Goal: Entertainment & Leisure: Consume media (video, audio)

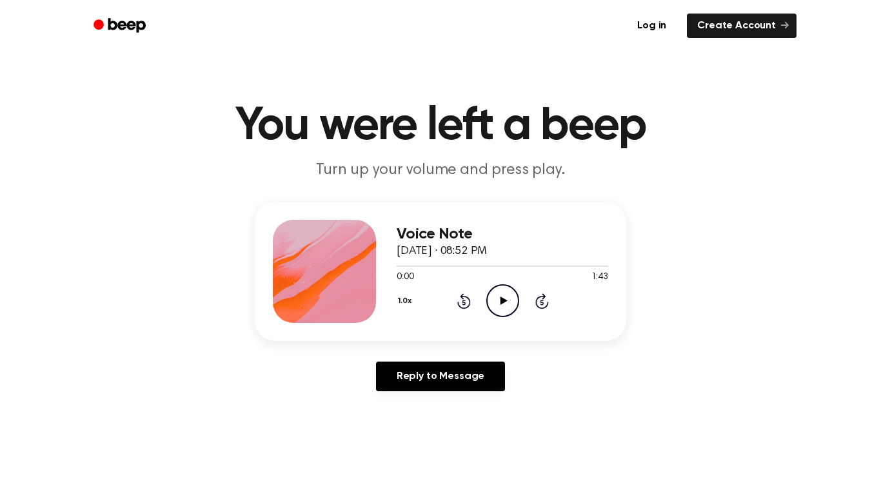
click at [500, 301] on icon "Play Audio" at bounding box center [502, 300] width 33 height 33
click at [545, 298] on icon "Skip 5 seconds" at bounding box center [542, 301] width 14 height 17
click at [544, 298] on icon "Skip 5 seconds" at bounding box center [542, 301] width 14 height 17
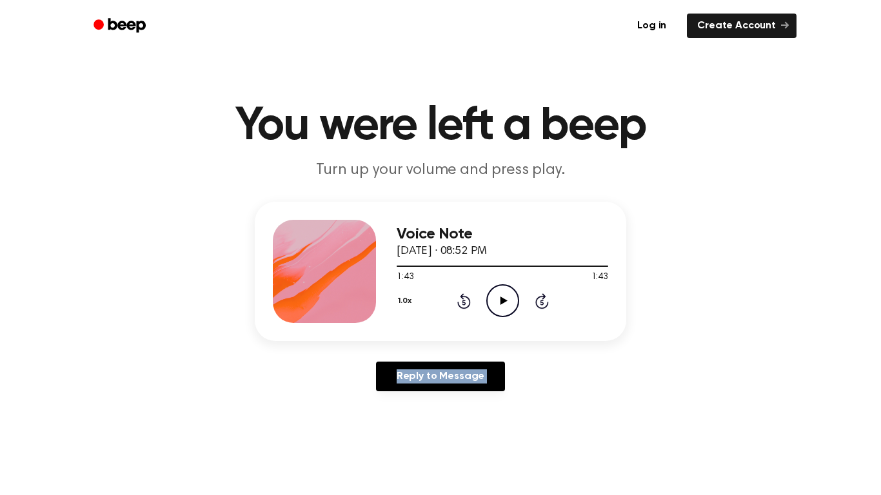
click at [544, 298] on icon "Skip 5 seconds" at bounding box center [542, 301] width 14 height 17
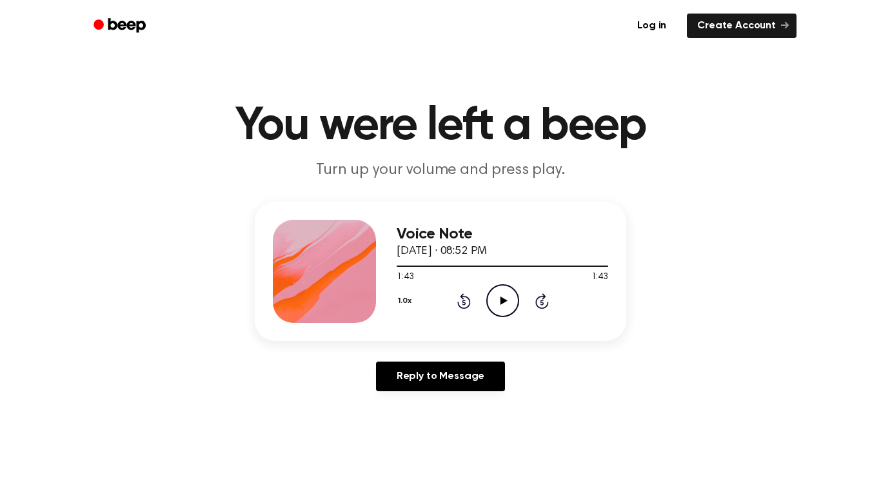
click at [544, 298] on icon "Skip 5 seconds" at bounding box center [542, 301] width 14 height 17
